Goal: Information Seeking & Learning: Learn about a topic

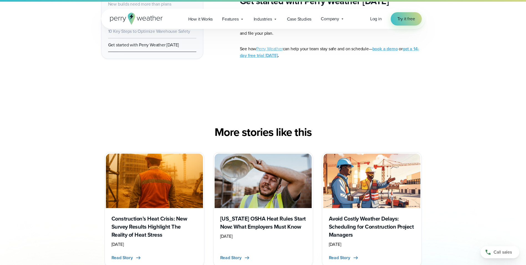
scroll to position [1661, 0]
click at [240, 225] on div "Nevada OSHA Heat Rules Start Now: What Employers Must Know April 29, 2025 Read …" at bounding box center [263, 236] width 97 height 57
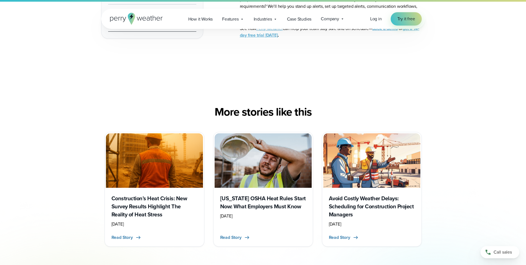
scroll to position [1682, 0]
click at [167, 194] on h3 "Construction’s Heat Crisis: New Survey Results Highlight The Reality of Heat St…" at bounding box center [155, 206] width 86 height 24
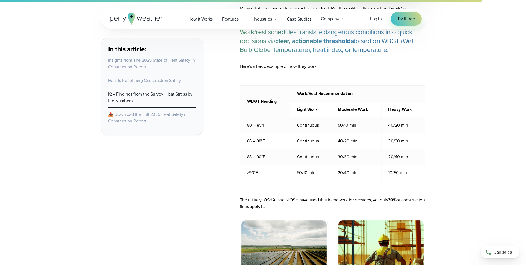
scroll to position [3228, 0]
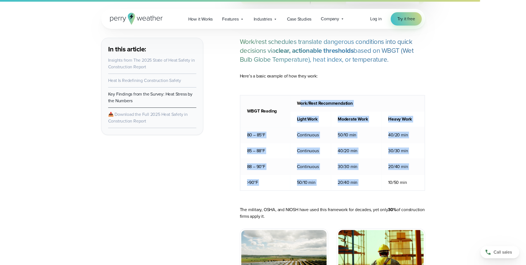
drag, startPoint x: 300, startPoint y: 96, endPoint x: 384, endPoint y: 175, distance: 115.2
click at [384, 175] on tbody "WBGT Reading Work/Rest Recommendation Light Work Moderate Work Heavy Work 80 – …" at bounding box center [332, 142] width 185 height 95
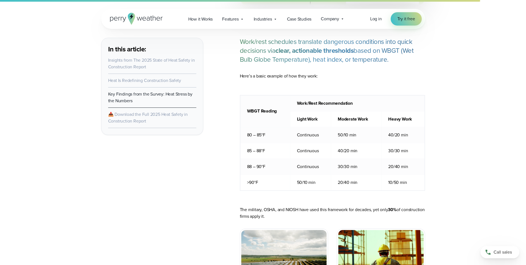
drag, startPoint x: 384, startPoint y: 175, endPoint x: 468, endPoint y: 153, distance: 87.2
